Goal: Information Seeking & Learning: Learn about a topic

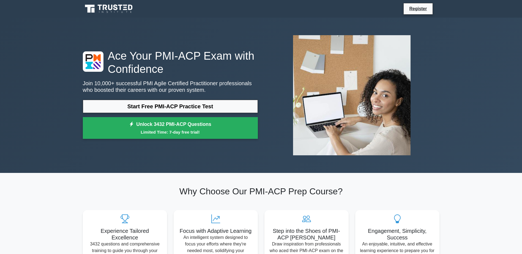
scroll to position [83, 0]
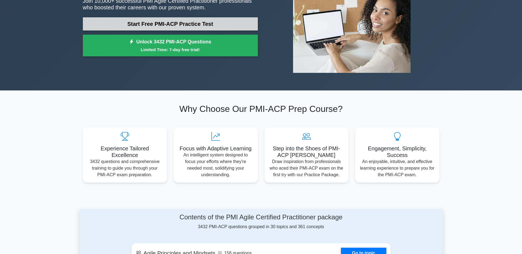
click at [192, 25] on link "Start Free PMI-ACP Practice Test" at bounding box center [170, 23] width 175 height 13
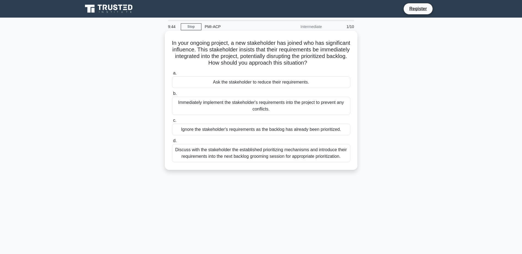
click at [252, 157] on div "Discuss with the stakeholder the established prioritizing mechanisms and introd…" at bounding box center [261, 153] width 178 height 18
click at [172, 143] on input "d. Discuss with the stakeholder the established prioritizing mechanisms and int…" at bounding box center [172, 141] width 0 height 4
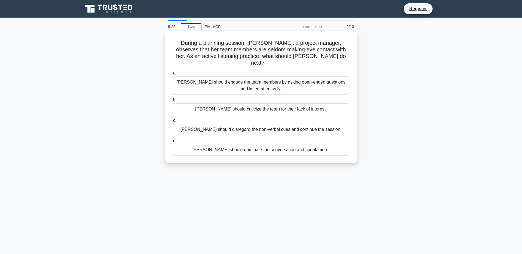
click at [290, 84] on div "Jane should engage the team members by asking open-ended questions and listen a…" at bounding box center [261, 86] width 178 height 18
click at [172, 75] on input "a. Jane should engage the team members by asking open-ended questions and liste…" at bounding box center [172, 74] width 0 height 4
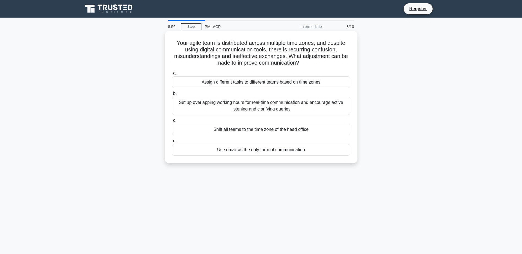
click at [326, 109] on div "Set up overlapping working hours for real-time communication and encourage acti…" at bounding box center [261, 106] width 178 height 18
click at [172, 95] on input "b. Set up overlapping working hours for real-time communication and encourage a…" at bounding box center [172, 94] width 0 height 4
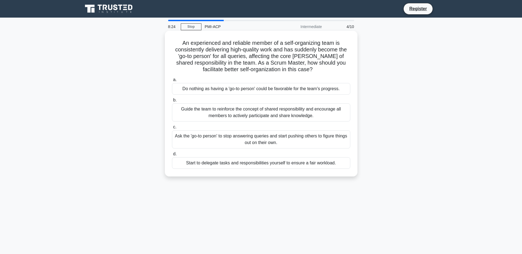
click at [306, 117] on div "Guide the team to reinforce the concept of shared responsibility and encourage …" at bounding box center [261, 112] width 178 height 18
click at [172, 102] on input "b. Guide the team to reinforce the concept of shared responsibility and encoura…" at bounding box center [172, 101] width 0 height 4
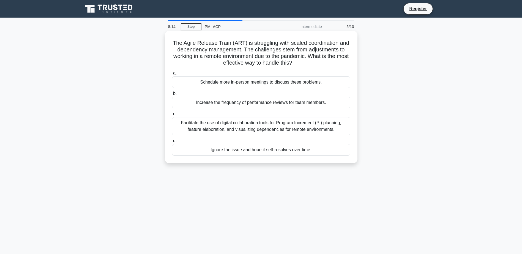
click at [322, 64] on h5 "The Agile Release Train (ART) is struggling with scaled coordination and depend…" at bounding box center [260, 53] width 179 height 27
click at [296, 90] on div "a. Schedule more in-person meetings to discuss these problems. b. Increase the …" at bounding box center [261, 113] width 185 height 88
click at [344, 130] on div "Facilitate the use of digital collaboration tools for Program Increment (PI) pl…" at bounding box center [261, 126] width 178 height 18
click at [172, 116] on input "c. Facilitate the use of digital collaboration tools for Program Increment (PI)…" at bounding box center [172, 114] width 0 height 4
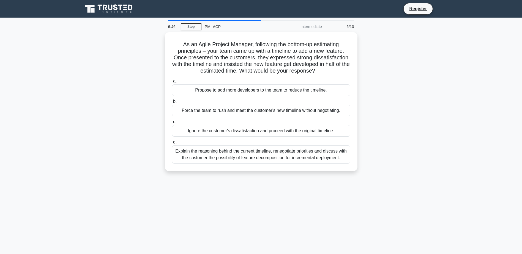
click at [325, 209] on div "6:46 Stop PMI-ACP Intermediate 6/10 As an Agile Project Manager, following the …" at bounding box center [261, 157] width 363 height 275
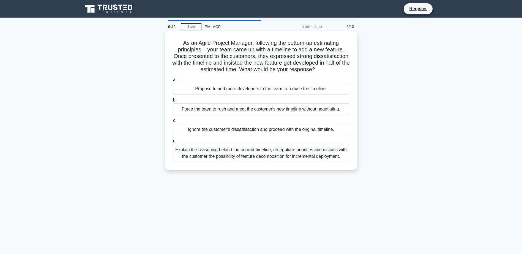
click at [342, 154] on div "Explain the reasoning behind the current timeline, renegotiate priorities and d…" at bounding box center [261, 153] width 178 height 18
click at [172, 143] on input "d. Explain the reasoning behind the current timeline, renegotiate priorities an…" at bounding box center [172, 141] width 0 height 4
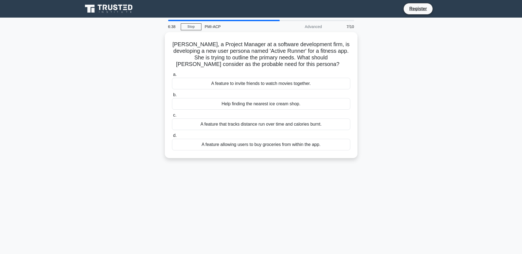
click at [405, 75] on div "Jane, a Project Manager at a software development firm, is developing a new use…" at bounding box center [261, 98] width 363 height 133
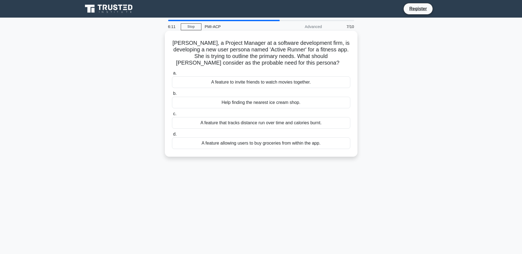
click at [314, 123] on div "A feature that tracks distance run over time and calories burnt." at bounding box center [261, 123] width 178 height 12
click at [172, 116] on input "c. A feature that tracks distance run over time and calories burnt." at bounding box center [172, 114] width 0 height 4
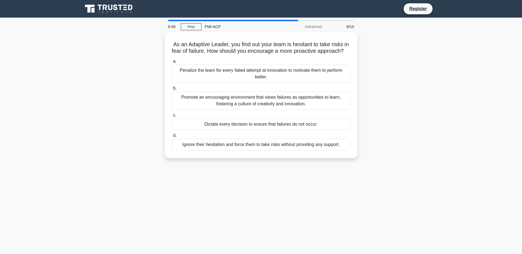
click at [144, 58] on div "As an Adaptive Leader, you find out your team is hesitant to take risks in fear…" at bounding box center [261, 98] width 363 height 133
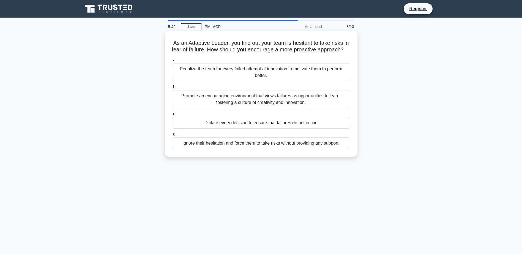
click at [328, 108] on div "Promote an encouraging environment that views failures as opportunities to lear…" at bounding box center [261, 99] width 178 height 18
click at [172, 89] on input "b. Promote an encouraging environment that views failures as opportunities to l…" at bounding box center [172, 87] width 0 height 4
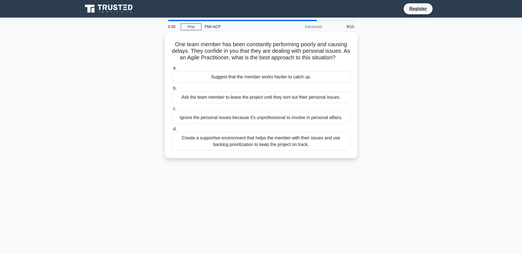
click at [128, 100] on div "One team member has been constantly performing poorly and causing delays. They …" at bounding box center [261, 98] width 363 height 133
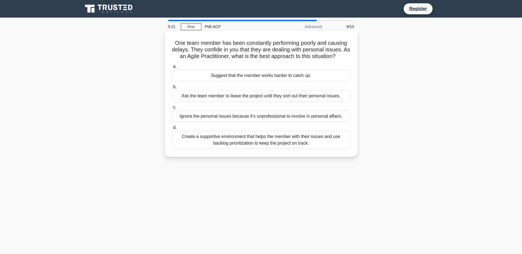
click at [263, 145] on div "Create a supportive environment that helps the member with their issues and use…" at bounding box center [261, 140] width 178 height 18
click at [172, 130] on input "d. Create a supportive environment that helps the member with their issues and …" at bounding box center [172, 128] width 0 height 4
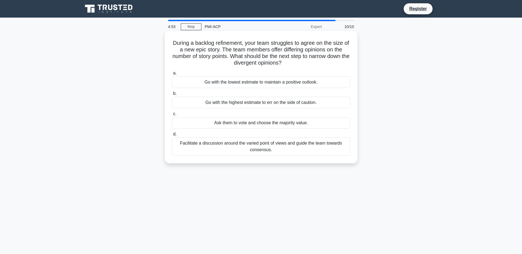
click at [225, 147] on div "Facilitate a discussion around the varied point of views and guide the team tow…" at bounding box center [261, 147] width 178 height 18
click at [172, 136] on input "d. Facilitate a discussion around the varied point of views and guide the team …" at bounding box center [172, 135] width 0 height 4
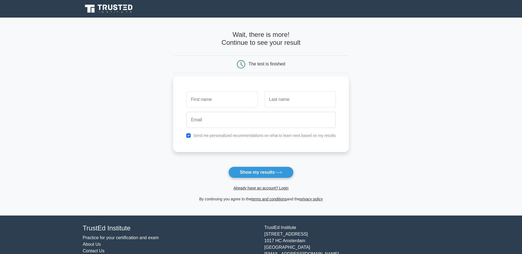
click at [218, 94] on input "text" at bounding box center [221, 100] width 71 height 16
type input "Dean"
drag, startPoint x: 302, startPoint y: 97, endPoint x: 295, endPoint y: 104, distance: 10.3
click at [299, 101] on input "text" at bounding box center [299, 100] width 71 height 16
type input "Callaghan"
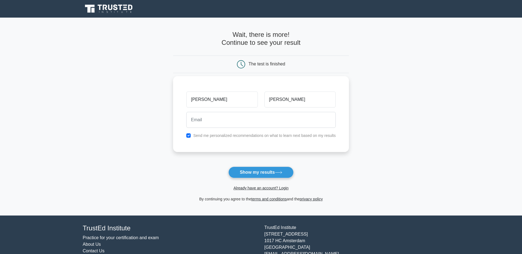
click at [258, 112] on div at bounding box center [261, 120] width 156 height 20
click at [253, 119] on input "email" at bounding box center [260, 120] width 149 height 16
type input "dcallaghan@wodongatafe.edu.au"
click at [244, 133] on label "Send me personalized recommendations on what to learn next based on my results" at bounding box center [264, 135] width 143 height 4
click at [244, 140] on div "Dean Callaghan dcallaghan@wodongatafe.edu.au Send me personalized recommendatio…" at bounding box center [261, 114] width 176 height 76
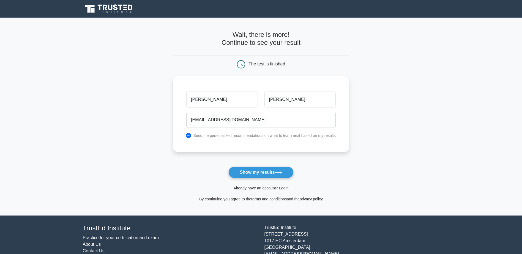
click at [244, 136] on label "Send me personalized recommendations on what to learn next based on my results" at bounding box center [264, 135] width 143 height 4
click at [187, 134] on input "checkbox" at bounding box center [188, 135] width 4 height 4
checkbox input "false"
click at [258, 168] on button "Show my results" at bounding box center [260, 173] width 65 height 12
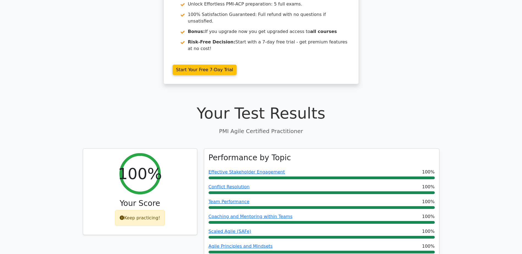
scroll to position [138, 0]
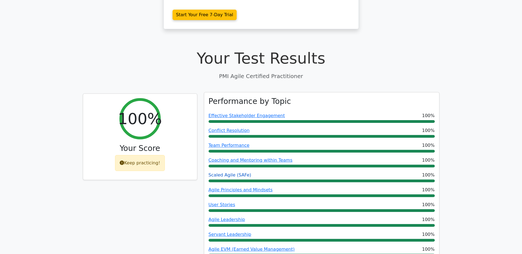
click at [229, 173] on link "Scaled Agile (SAFe)" at bounding box center [230, 175] width 43 height 5
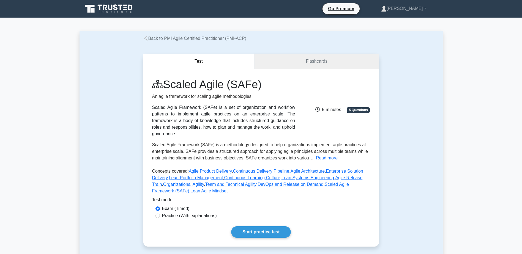
click at [335, 58] on link "Flashcards" at bounding box center [316, 62] width 124 height 16
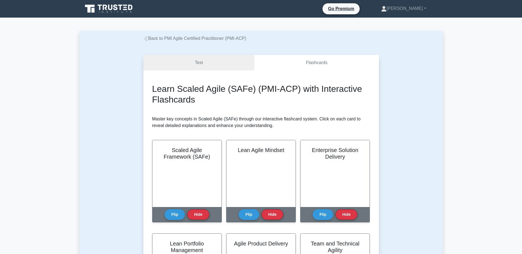
click at [196, 62] on link "Test" at bounding box center [198, 63] width 111 height 16
